Goal: Navigation & Orientation: Find specific page/section

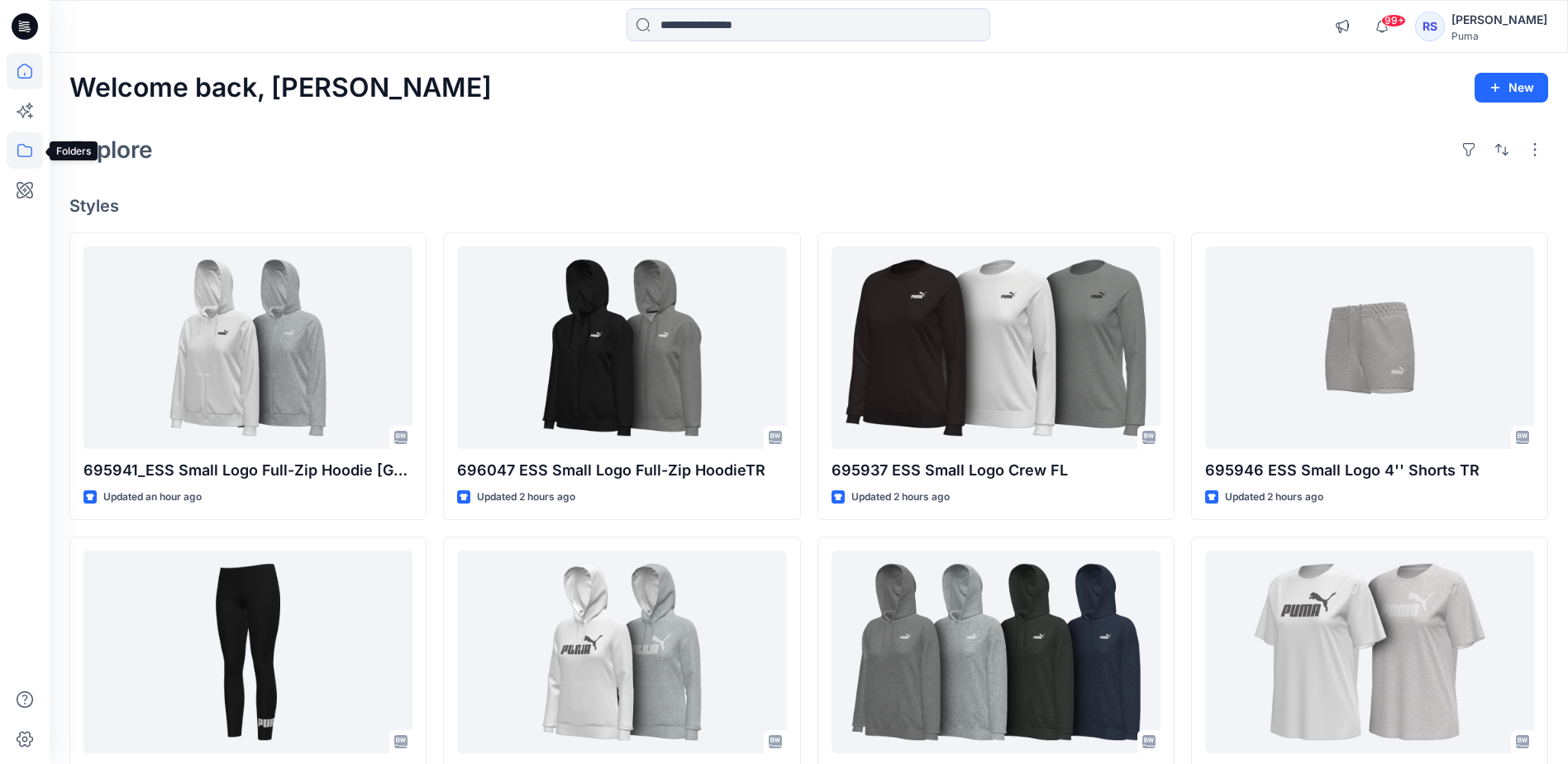
click at [29, 154] on icon at bounding box center [24, 150] width 36 height 36
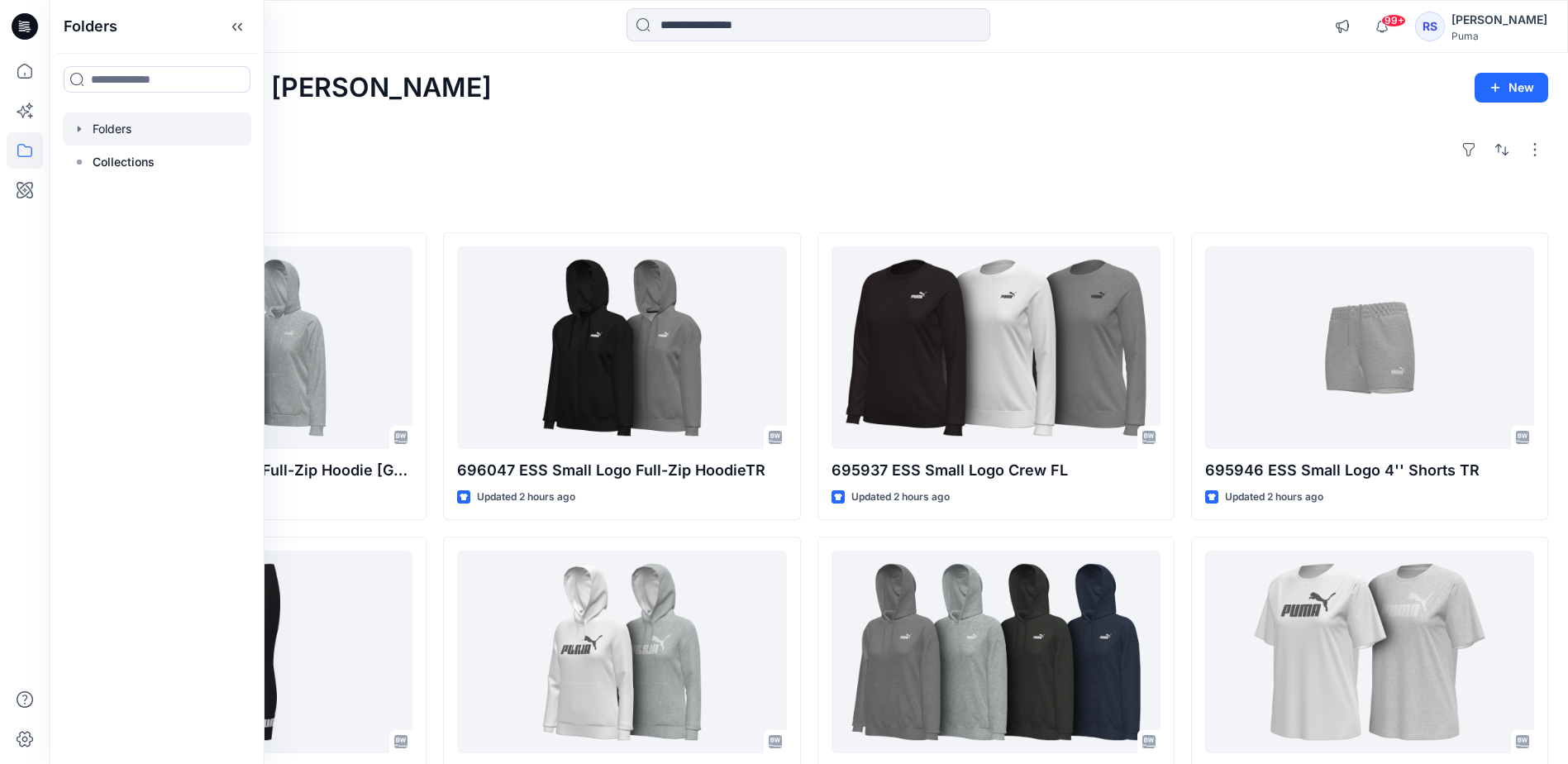
click at [99, 134] on div at bounding box center [157, 129] width 188 height 33
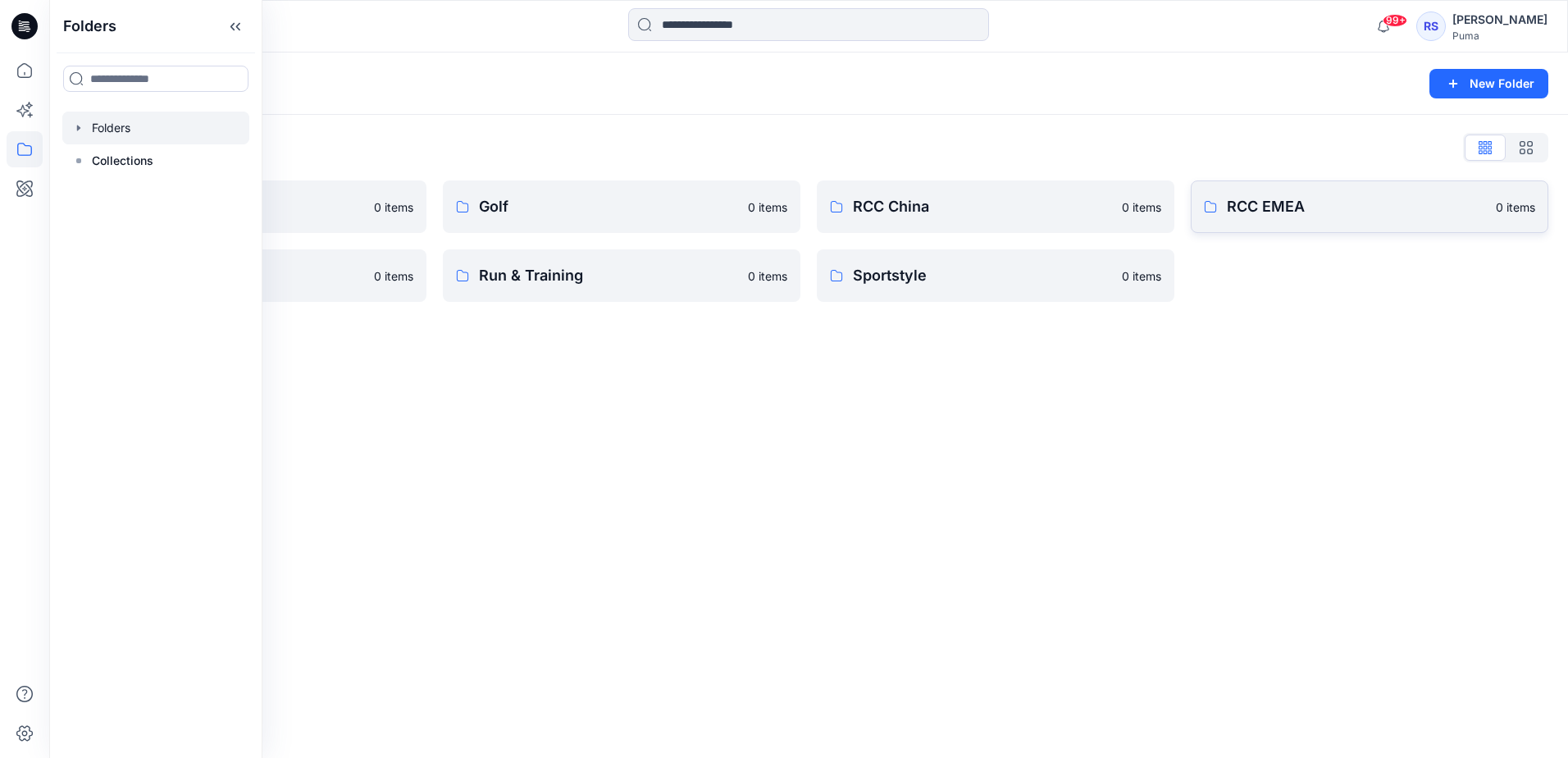
click at [1273, 200] on p "RCC EMEA" at bounding box center [1356, 207] width 260 height 23
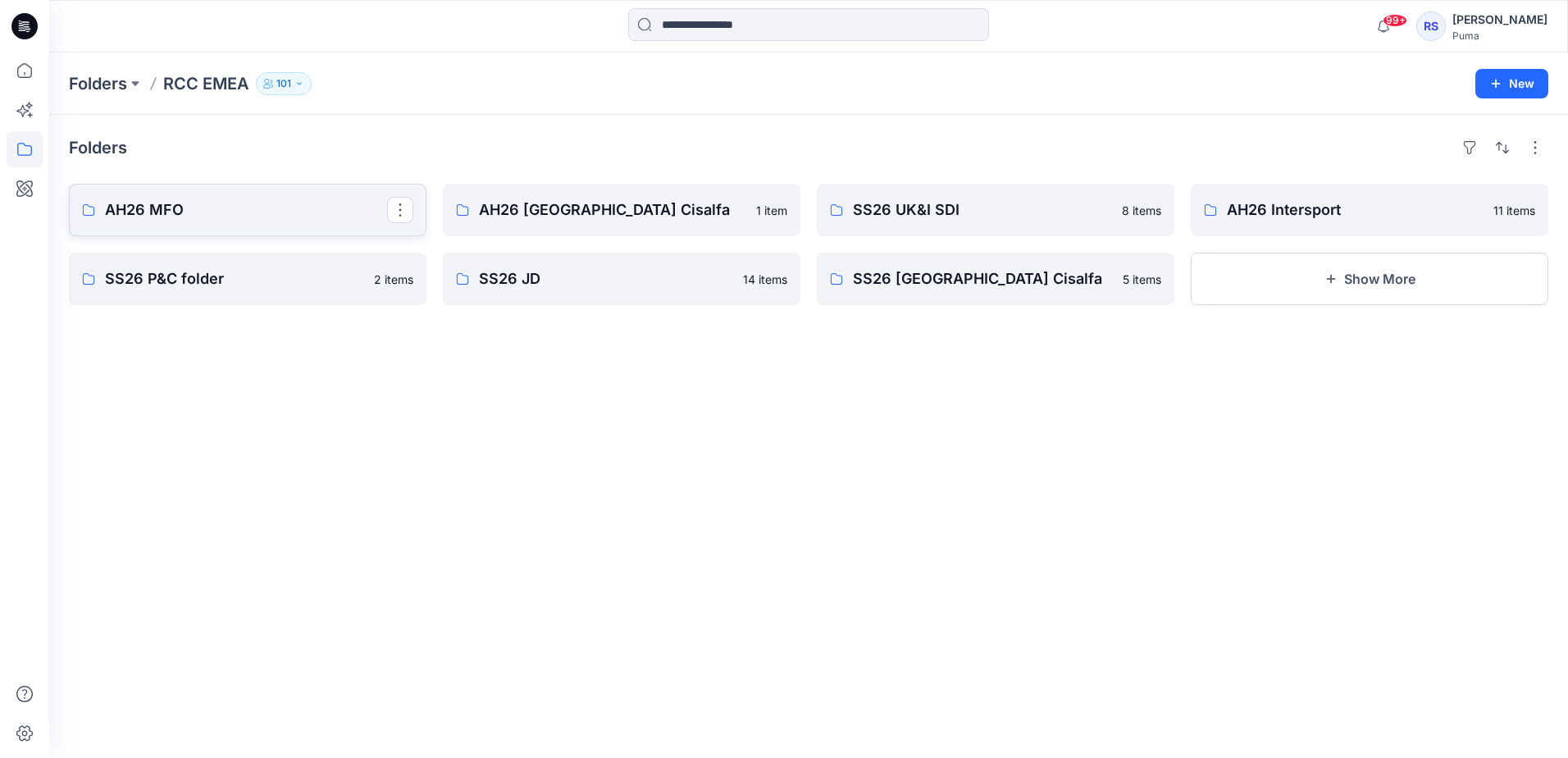
click at [187, 214] on p "AH26 MFO" at bounding box center [246, 210] width 282 height 23
